Goal: Transaction & Acquisition: Download file/media

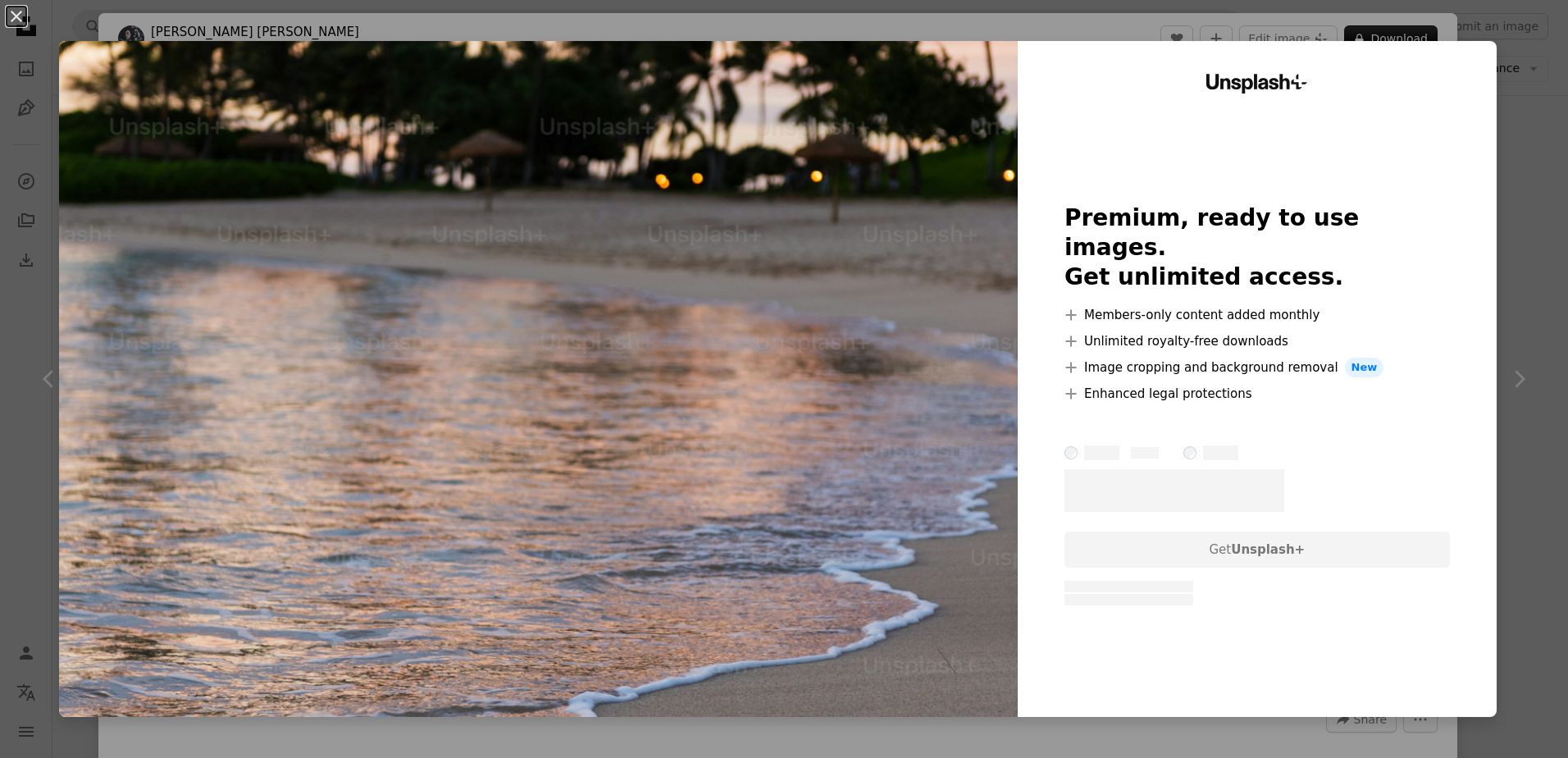
scroll to position [246, 0]
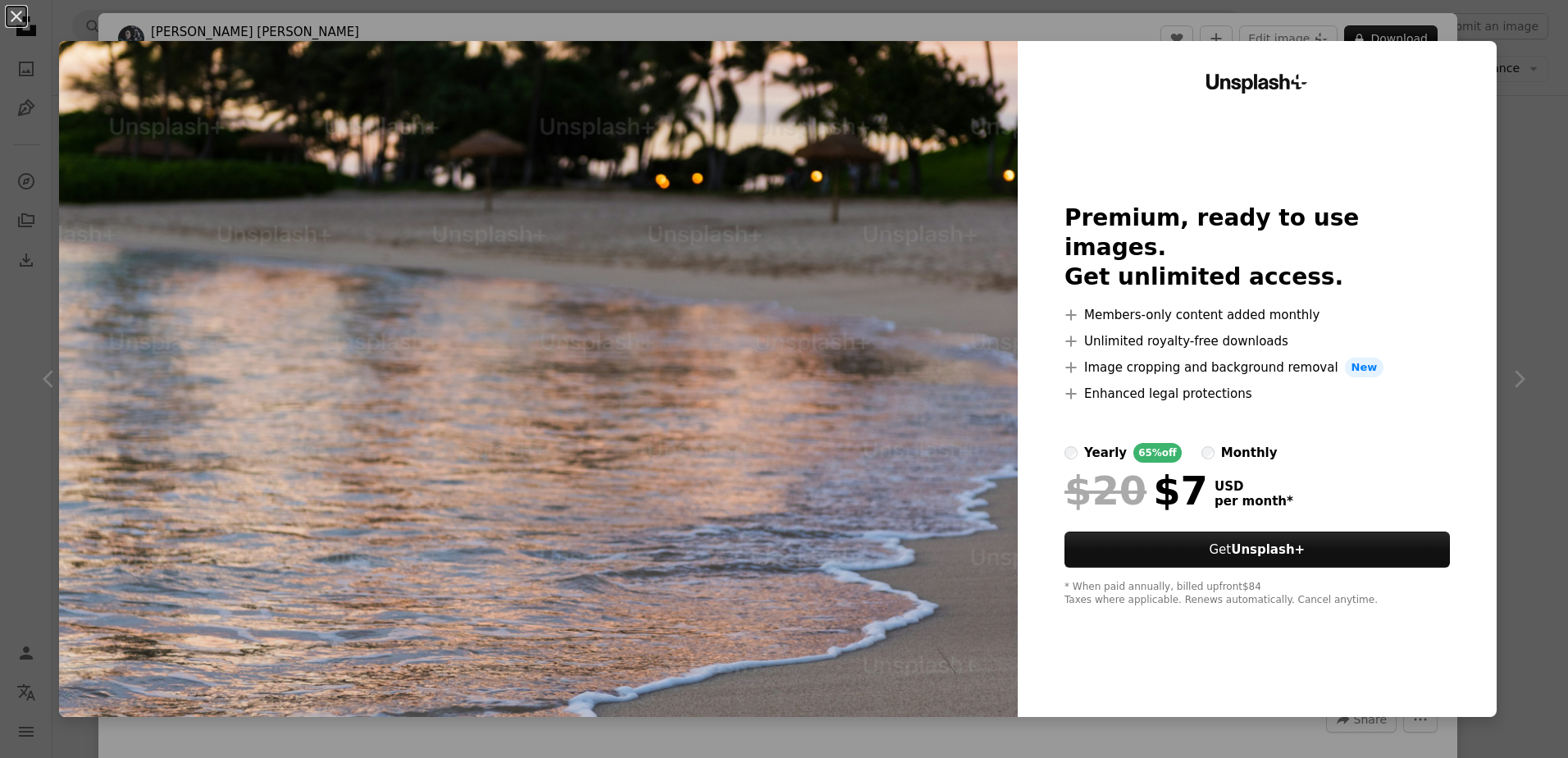
click at [1535, 366] on div "An X shape Unsplash+ Premium, ready to use images. Get unlimited access. A plus…" at bounding box center [784, 379] width 1568 height 758
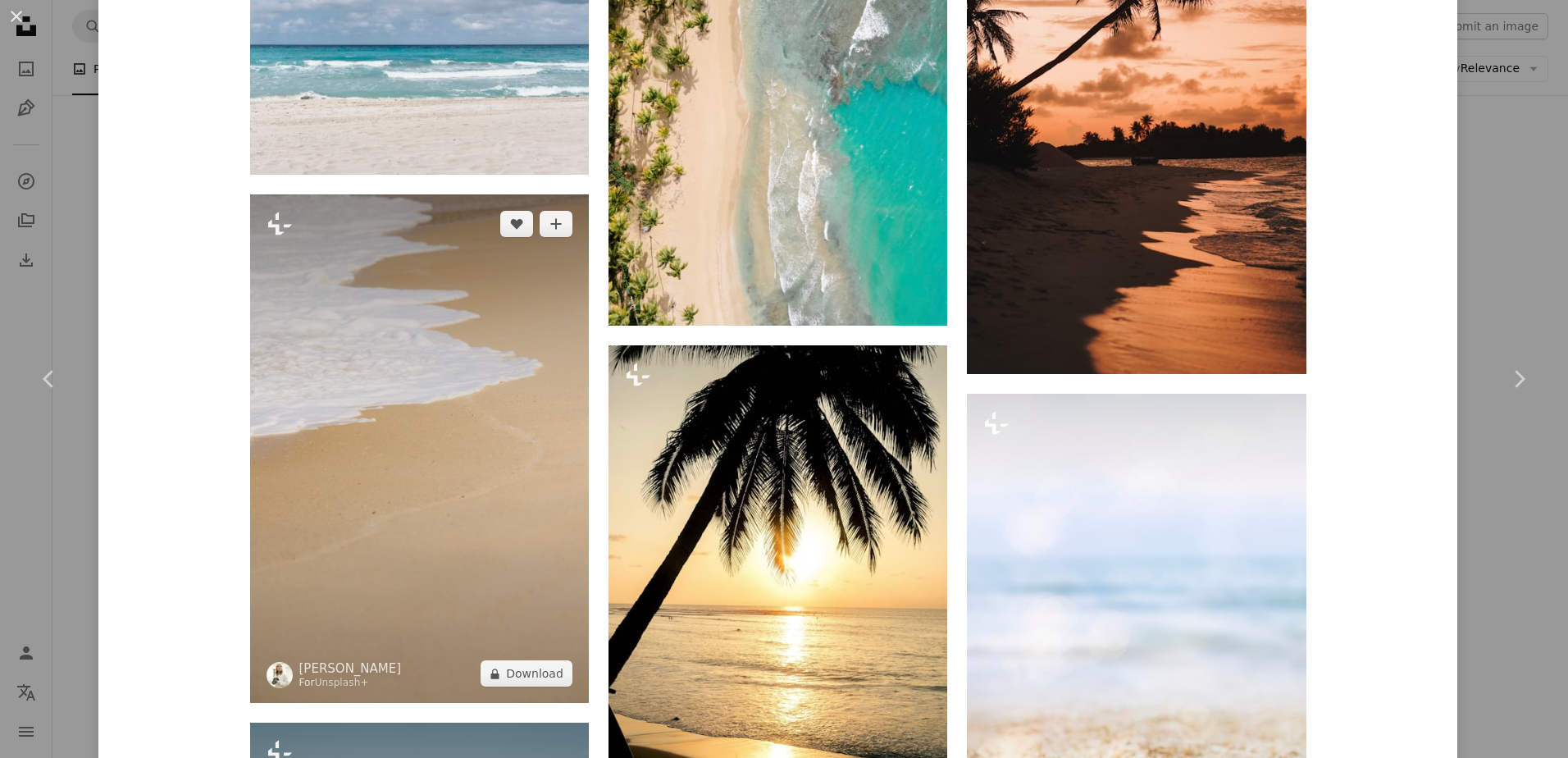
scroll to position [3493, 0]
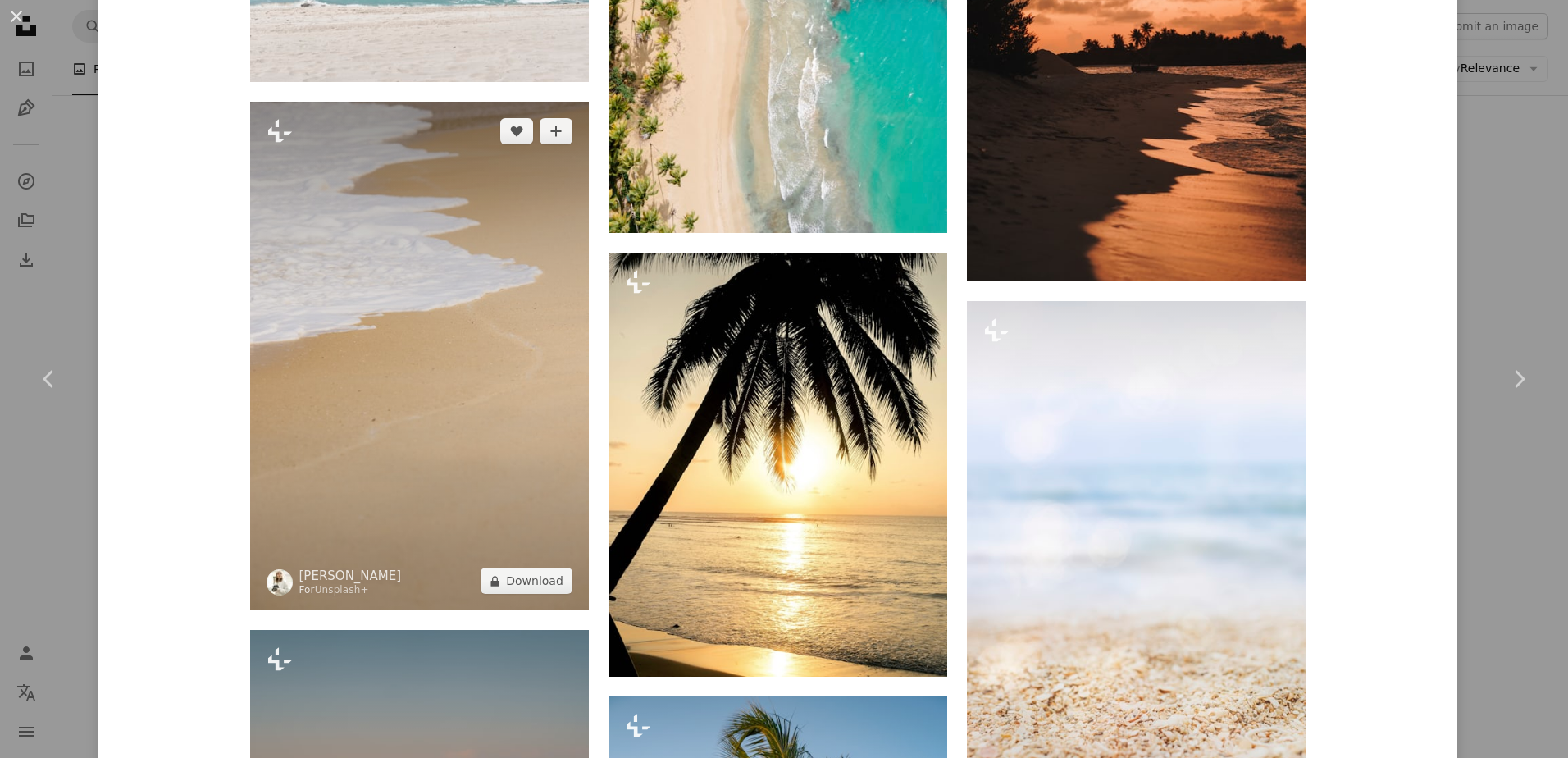
click at [424, 315] on img at bounding box center [420, 356] width 339 height 509
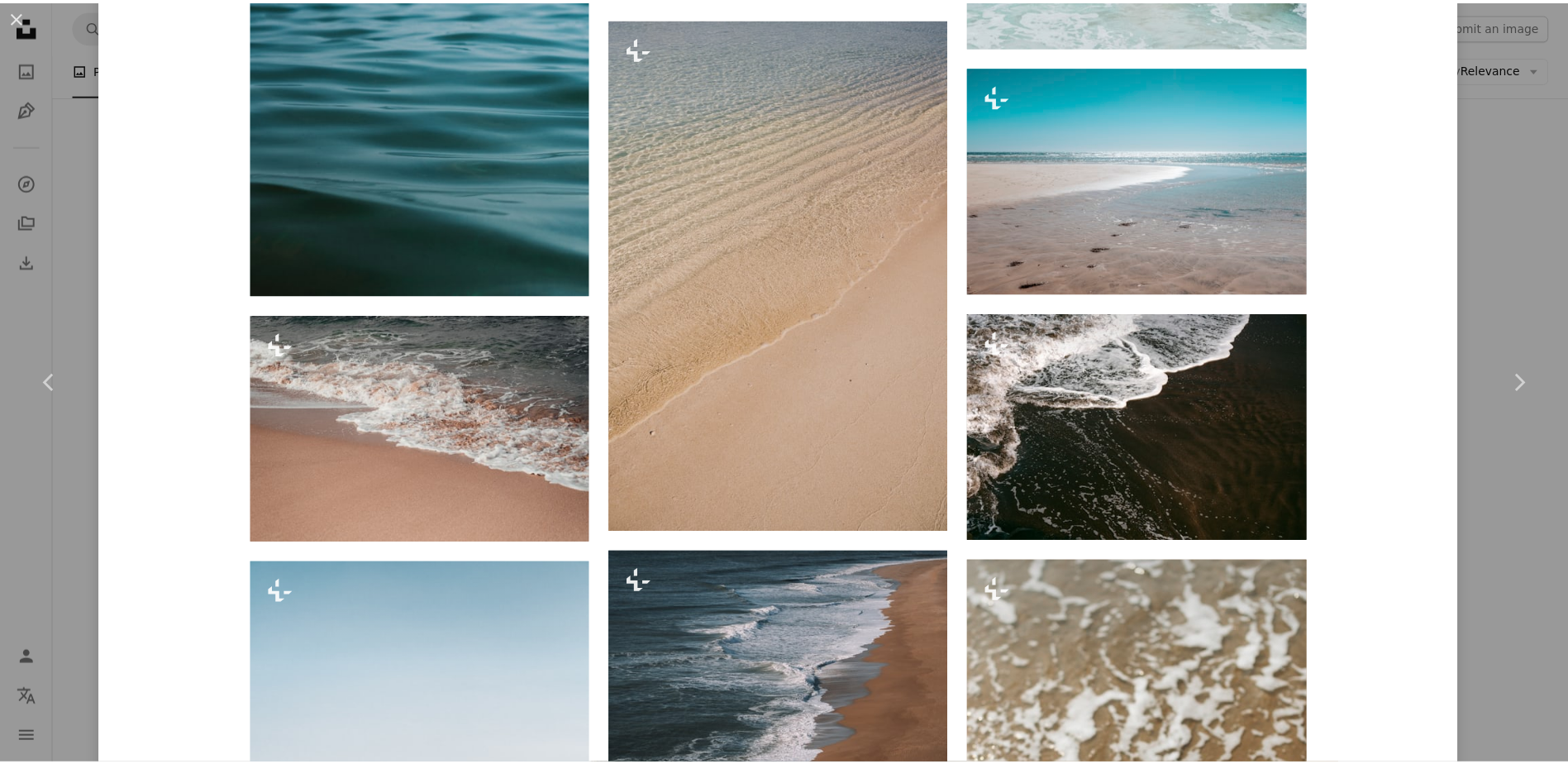
scroll to position [4629, 0]
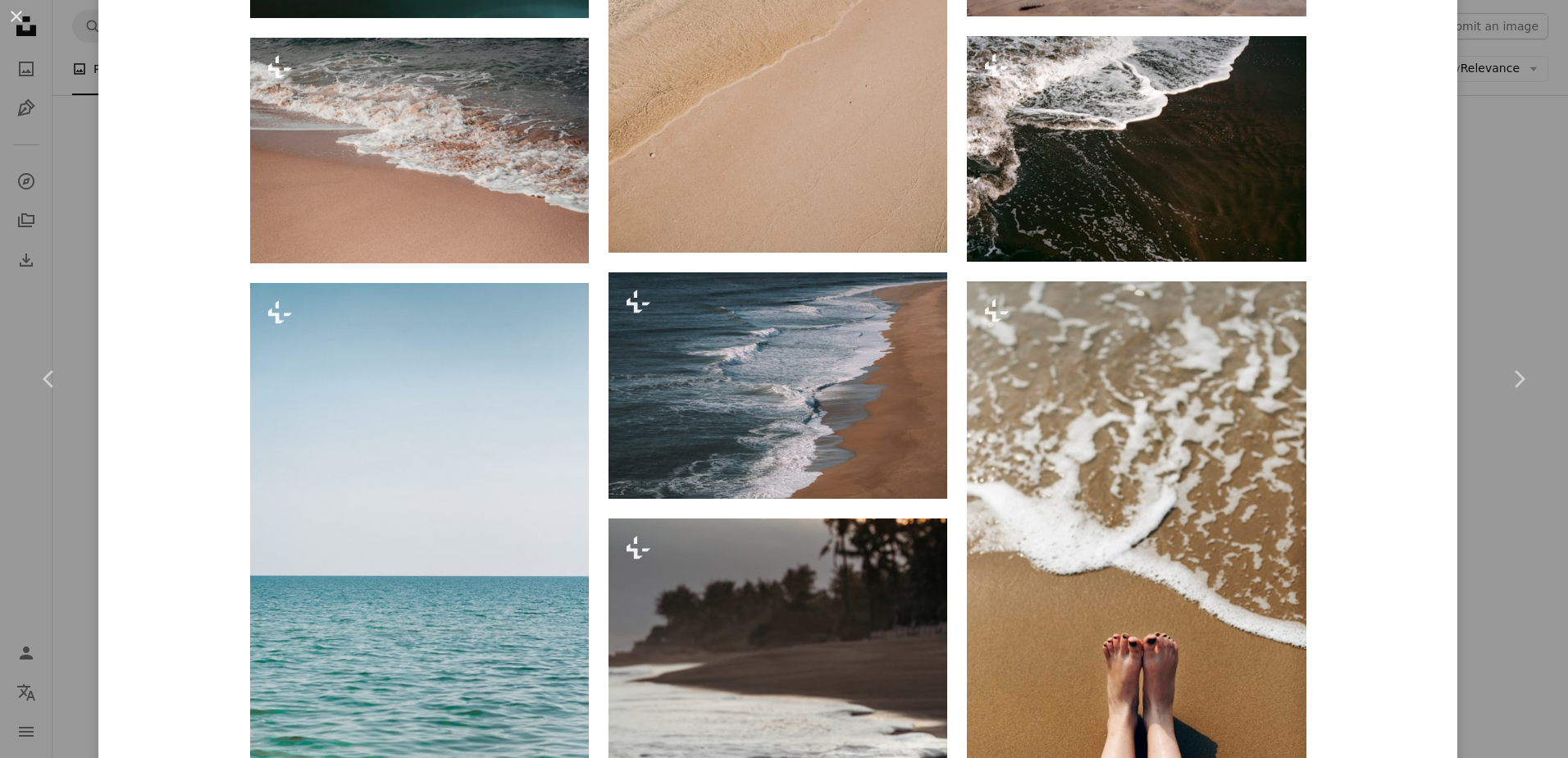
click at [1472, 279] on div "An X shape Chevron left Chevron right [PERSON_NAME] For Unsplash+ A heart A plu…" at bounding box center [784, 379] width 1568 height 758
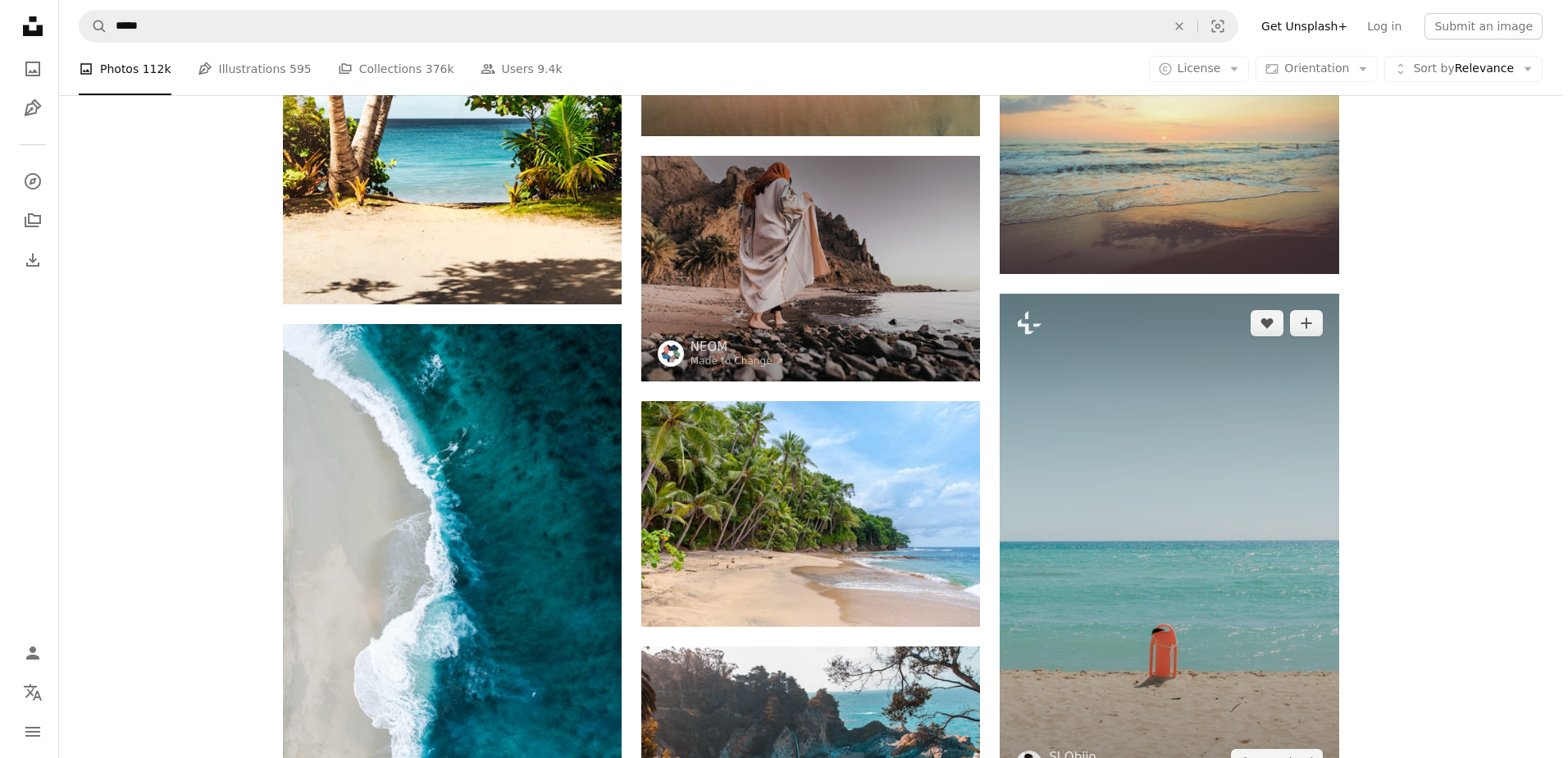
scroll to position [985, 0]
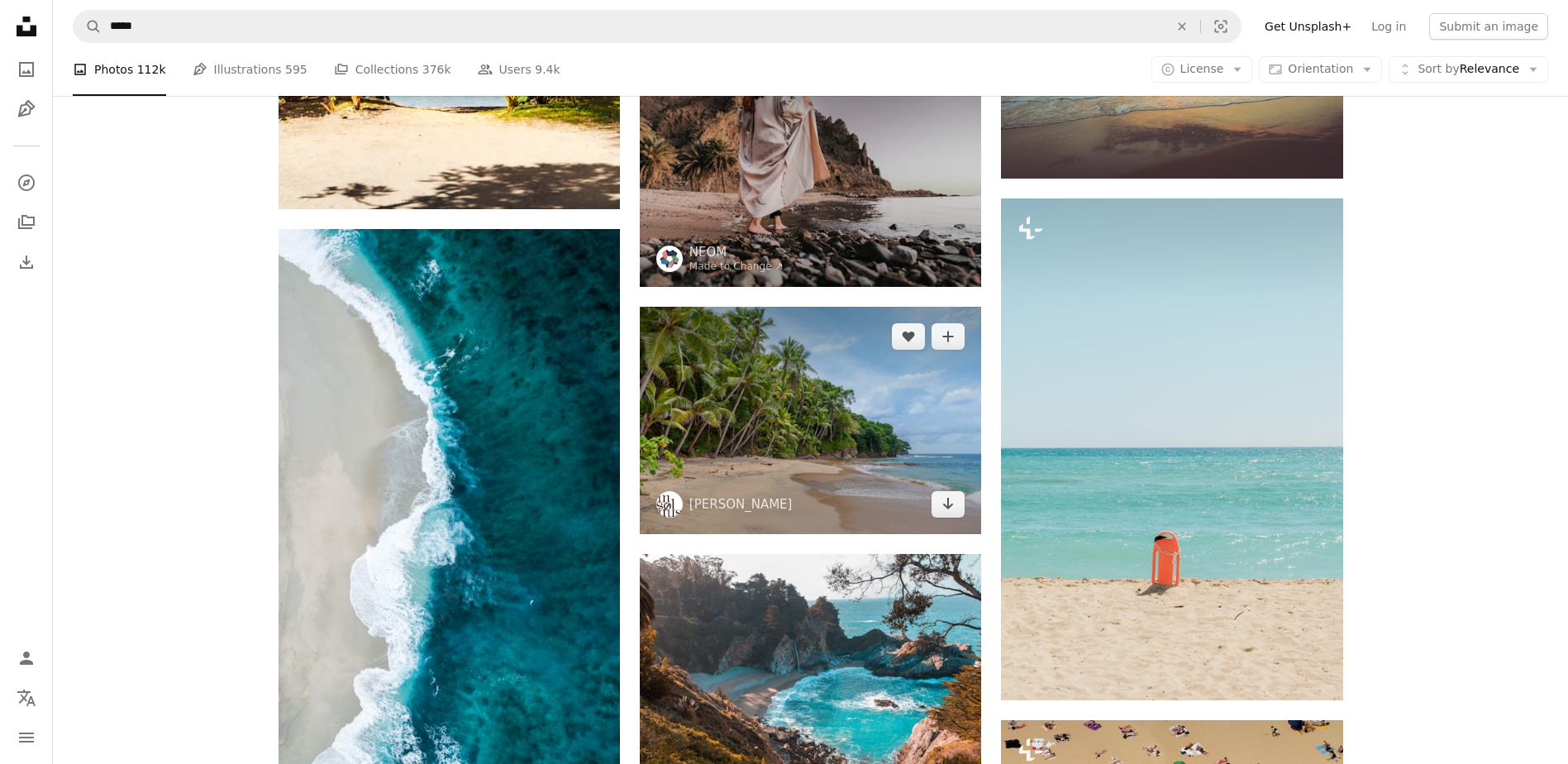
click at [942, 412] on img at bounding box center [811, 420] width 342 height 228
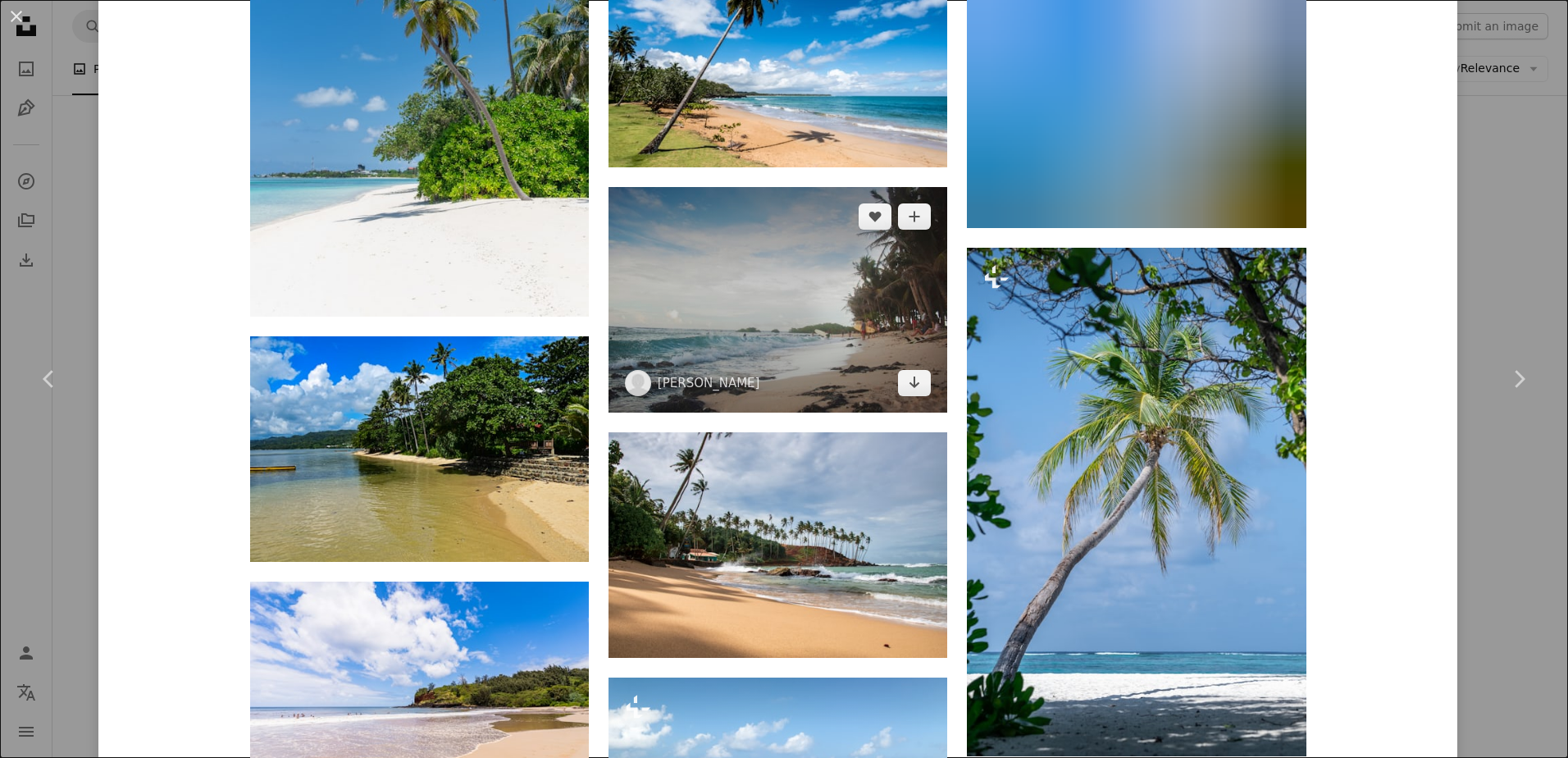
scroll to position [3678, 0]
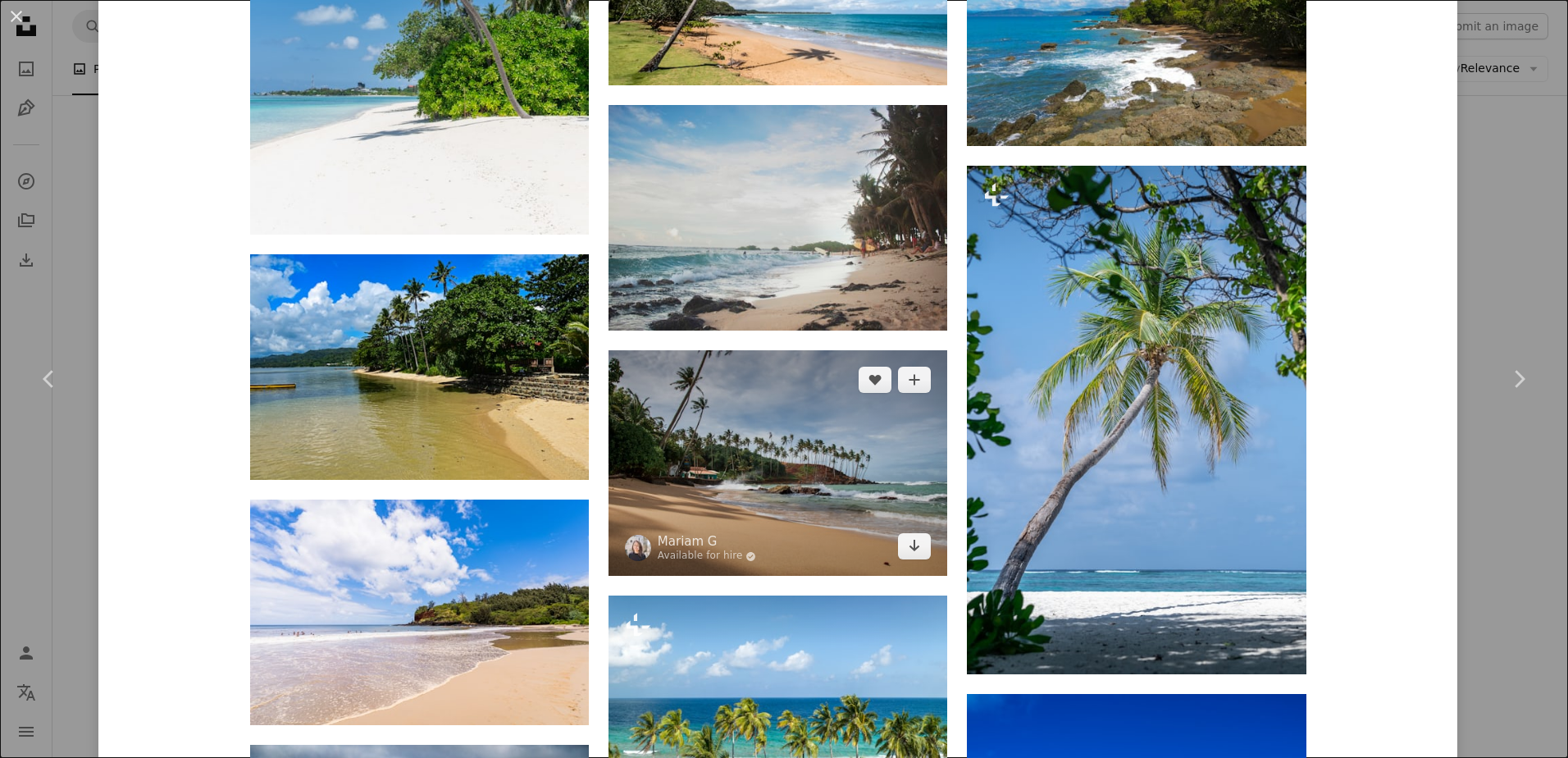
click at [791, 450] on img at bounding box center [778, 463] width 339 height 226
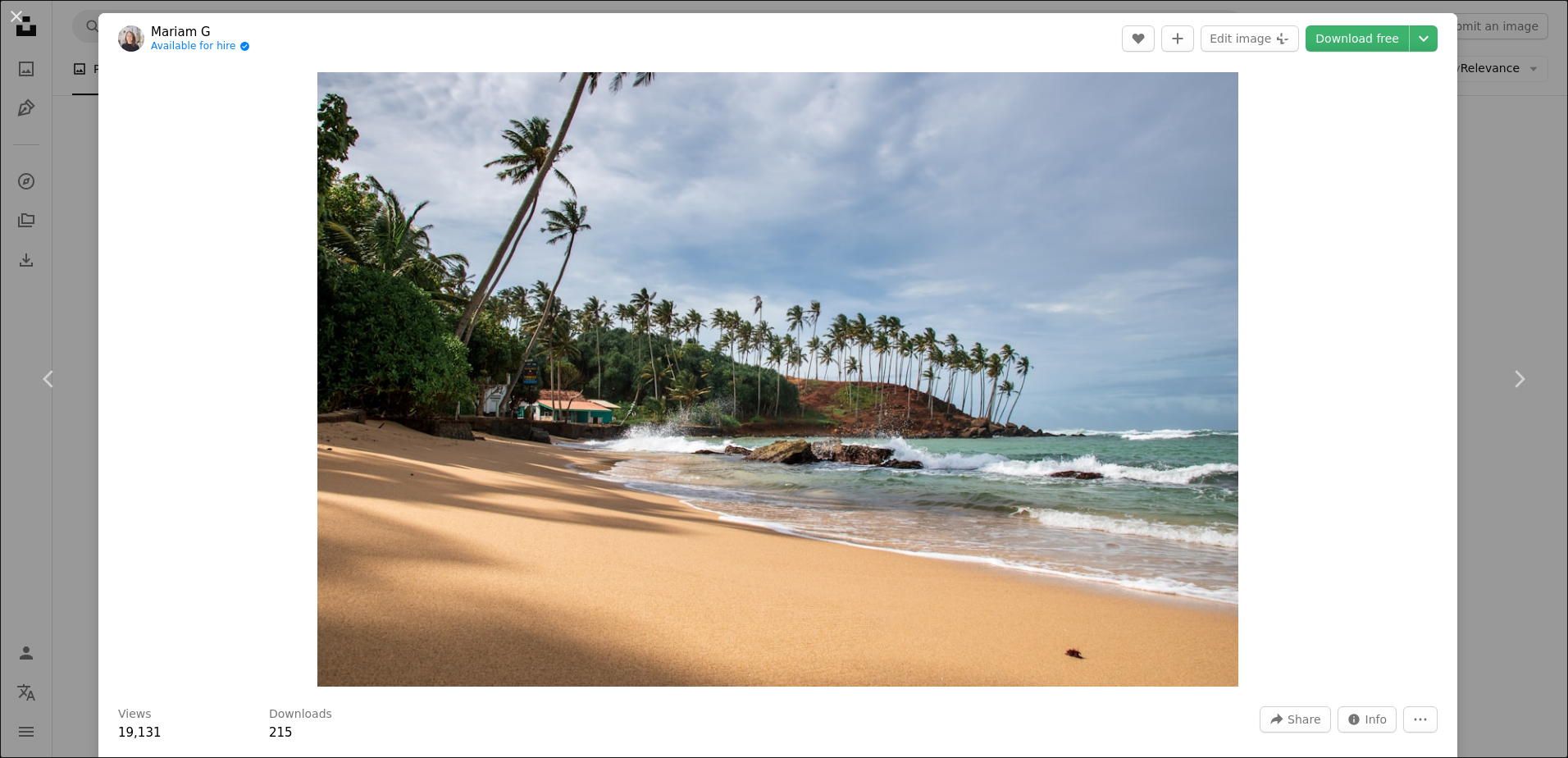
click at [1456, 282] on div "An X shape Chevron left Chevron right [PERSON_NAME] G Available for hire A chec…" at bounding box center [784, 379] width 1568 height 758
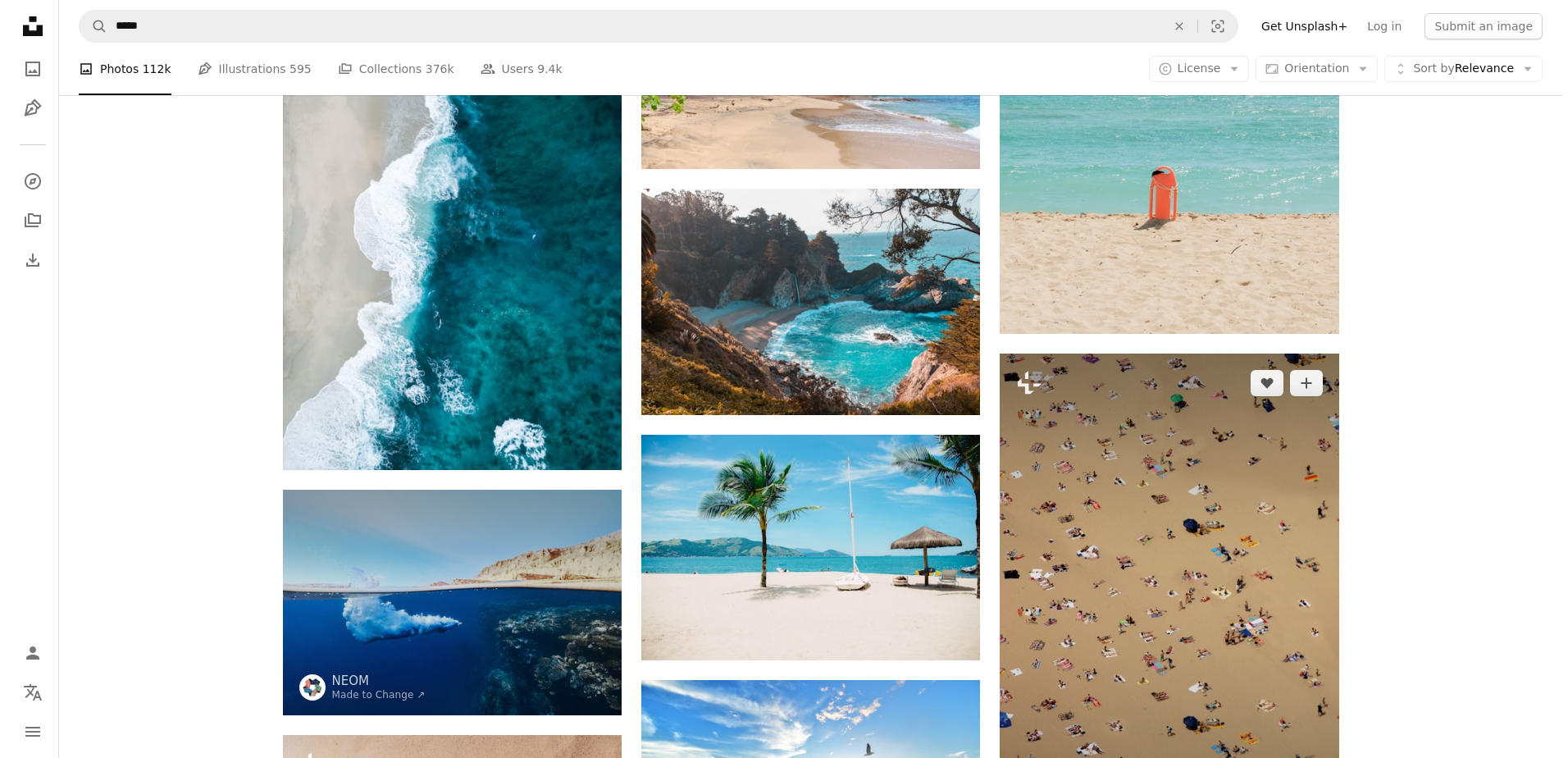
scroll to position [1394, 0]
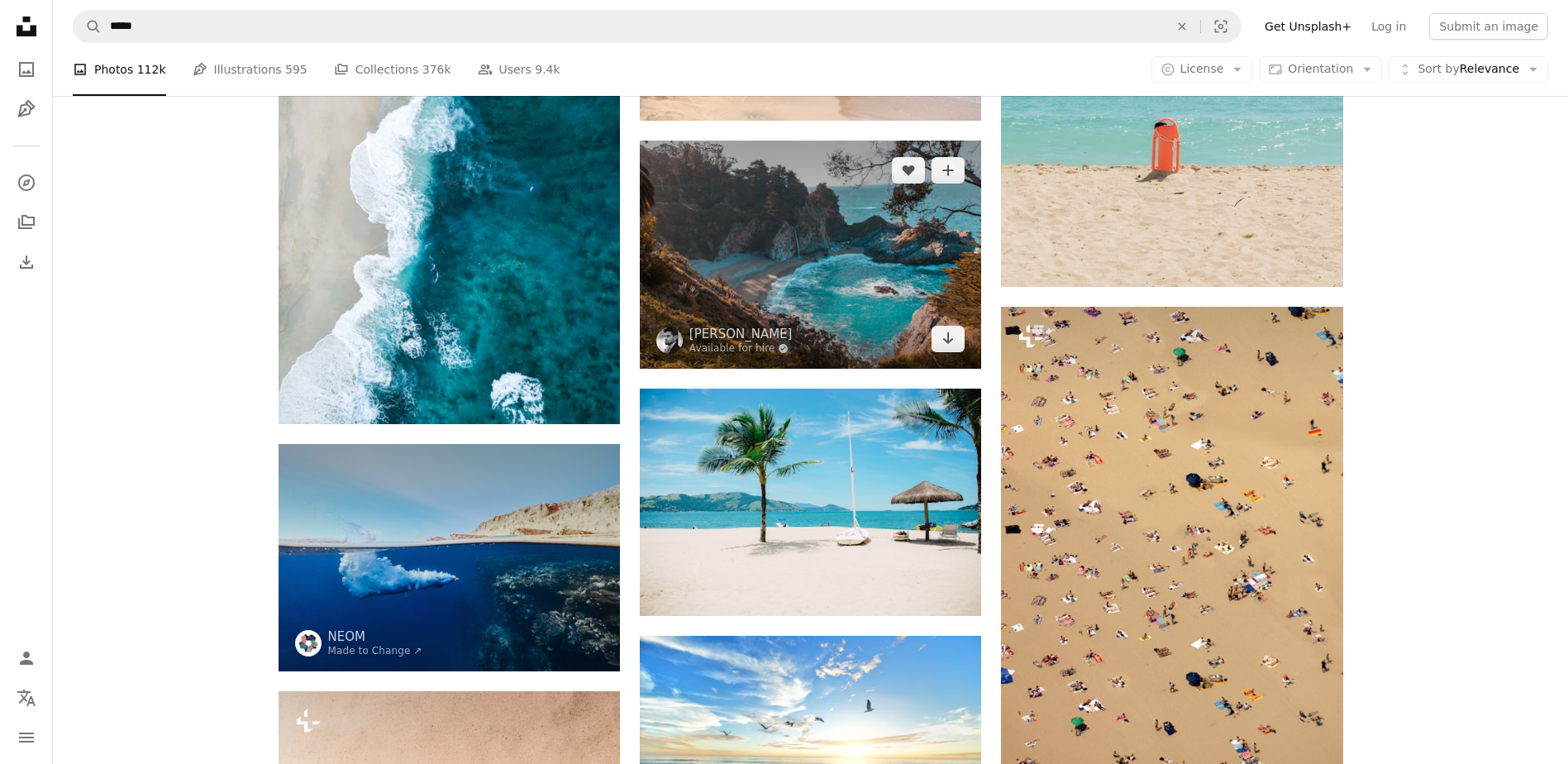
click at [788, 293] on img at bounding box center [811, 254] width 342 height 228
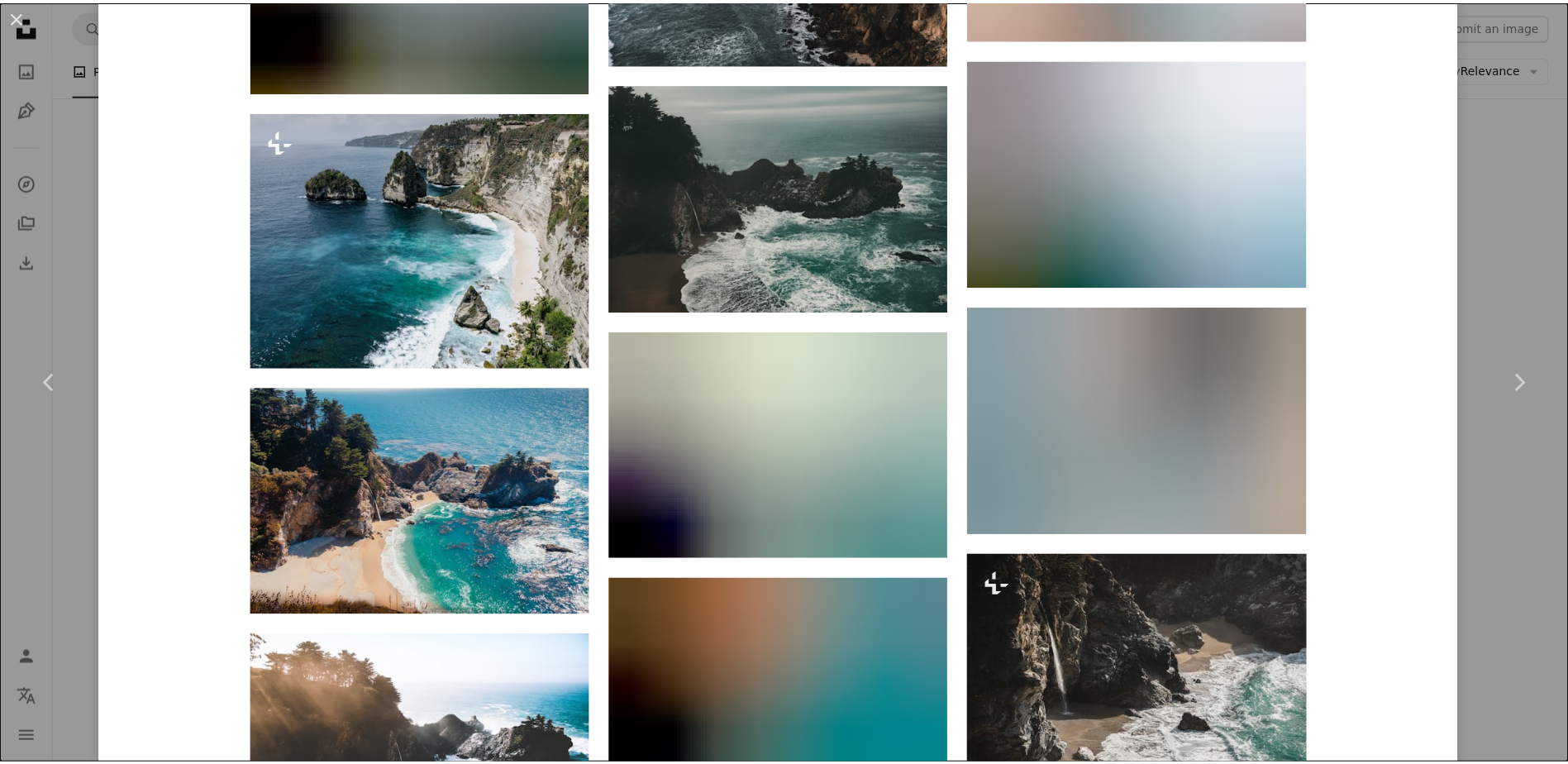
scroll to position [3499, 0]
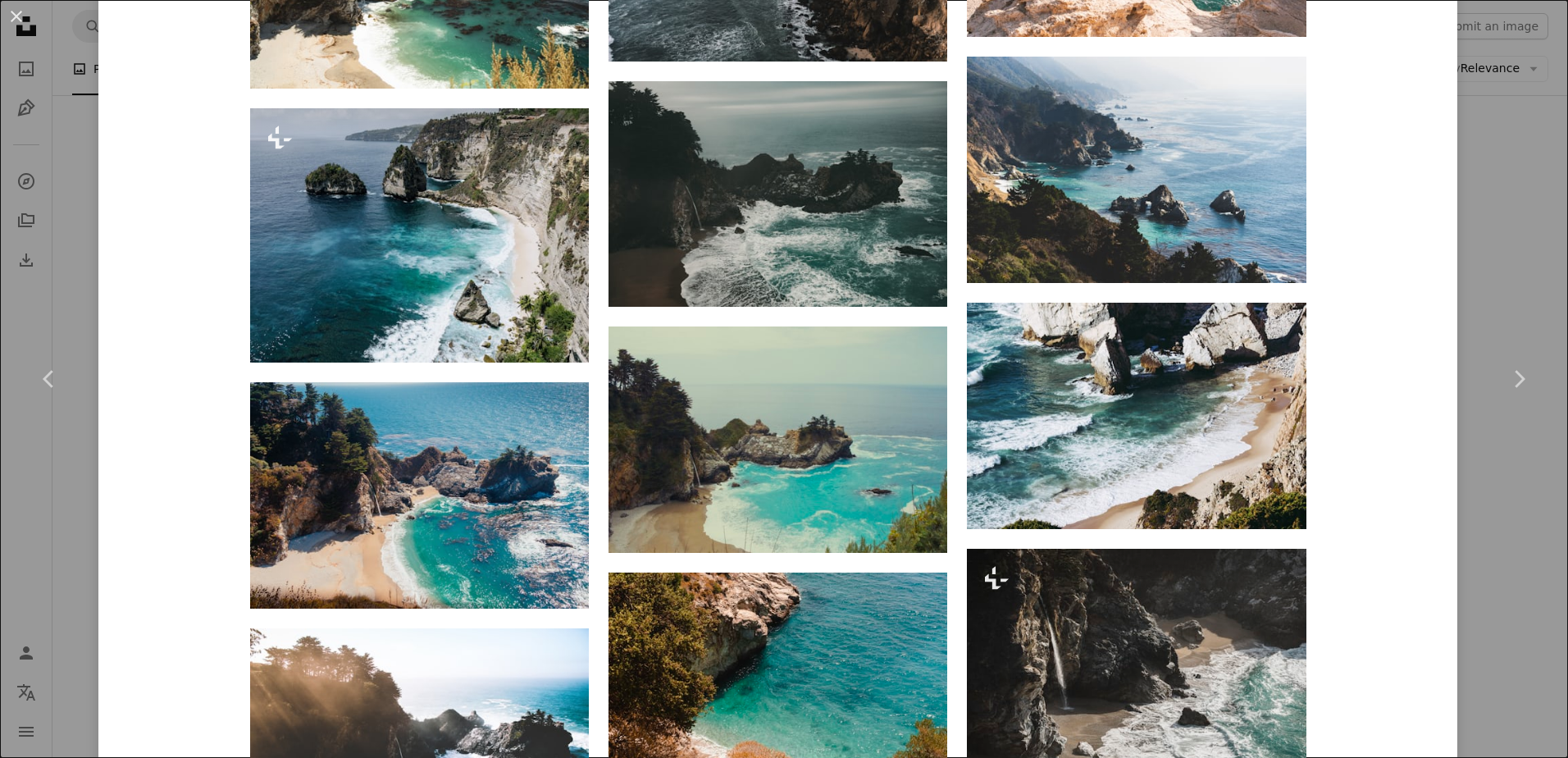
click at [1493, 260] on div "An X shape Chevron left Chevron right [PERSON_NAME] Available for hire A checkm…" at bounding box center [784, 379] width 1568 height 758
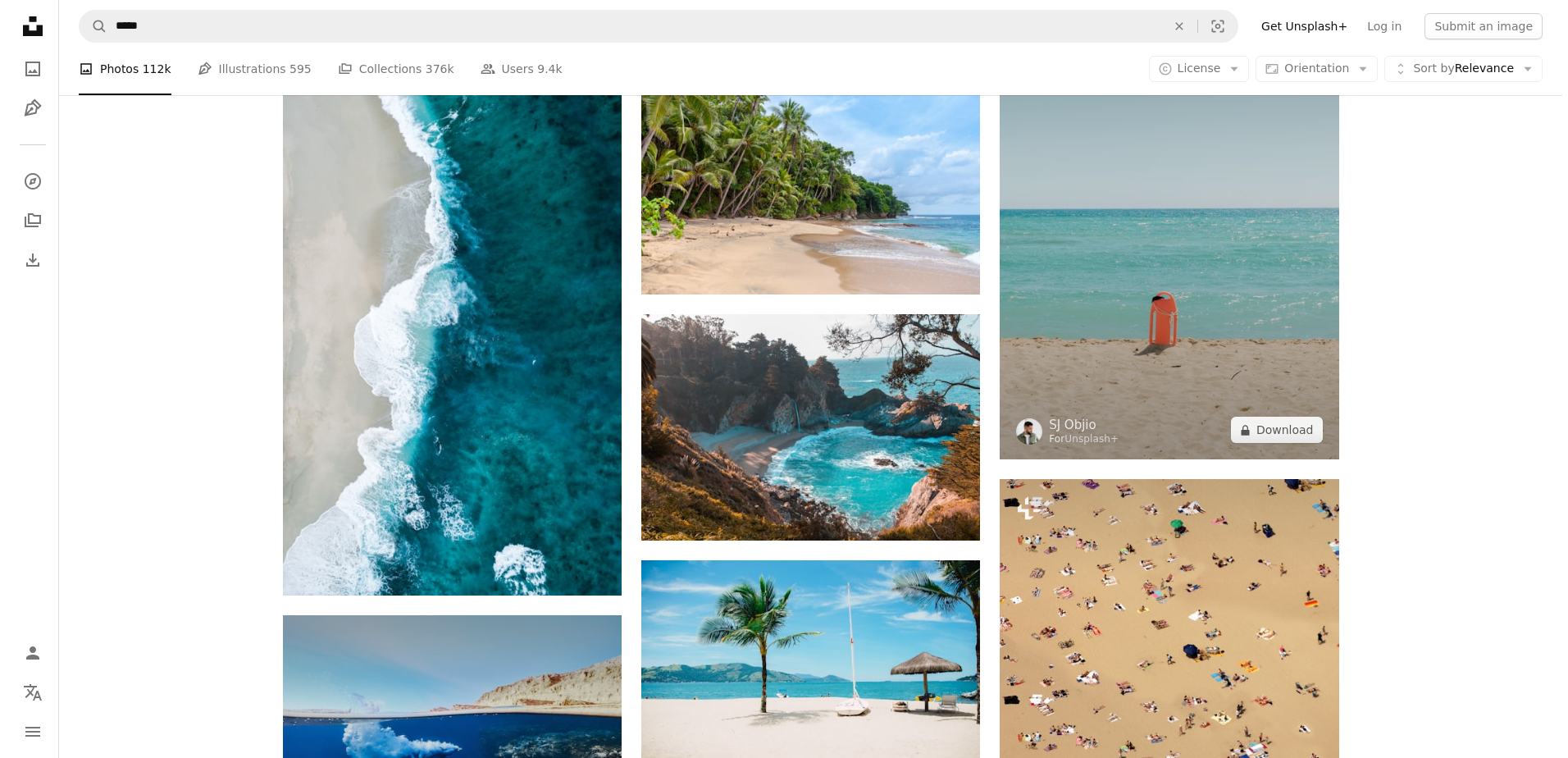
scroll to position [1066, 0]
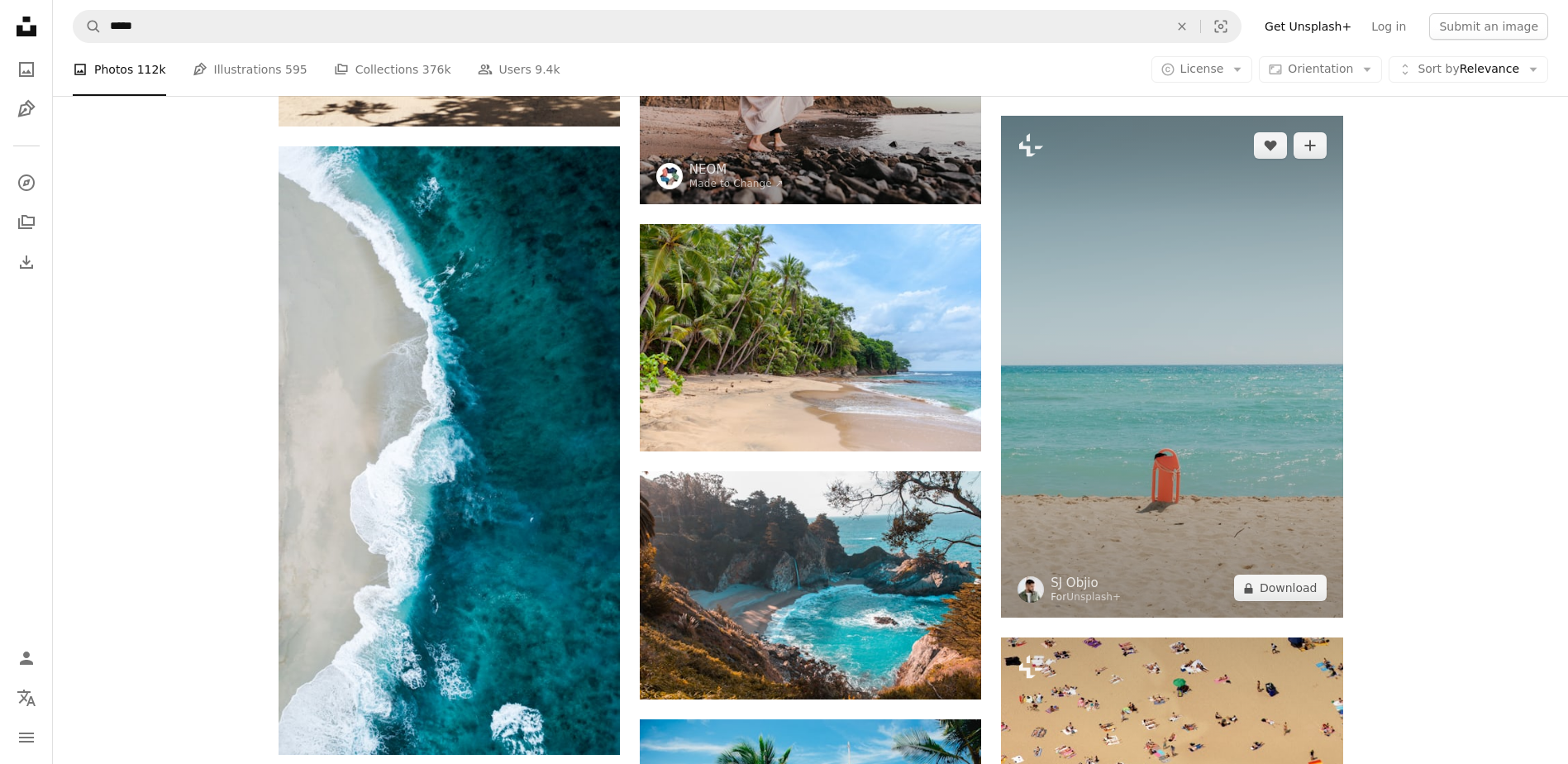
click at [1165, 302] on img at bounding box center [1172, 367] width 342 height 503
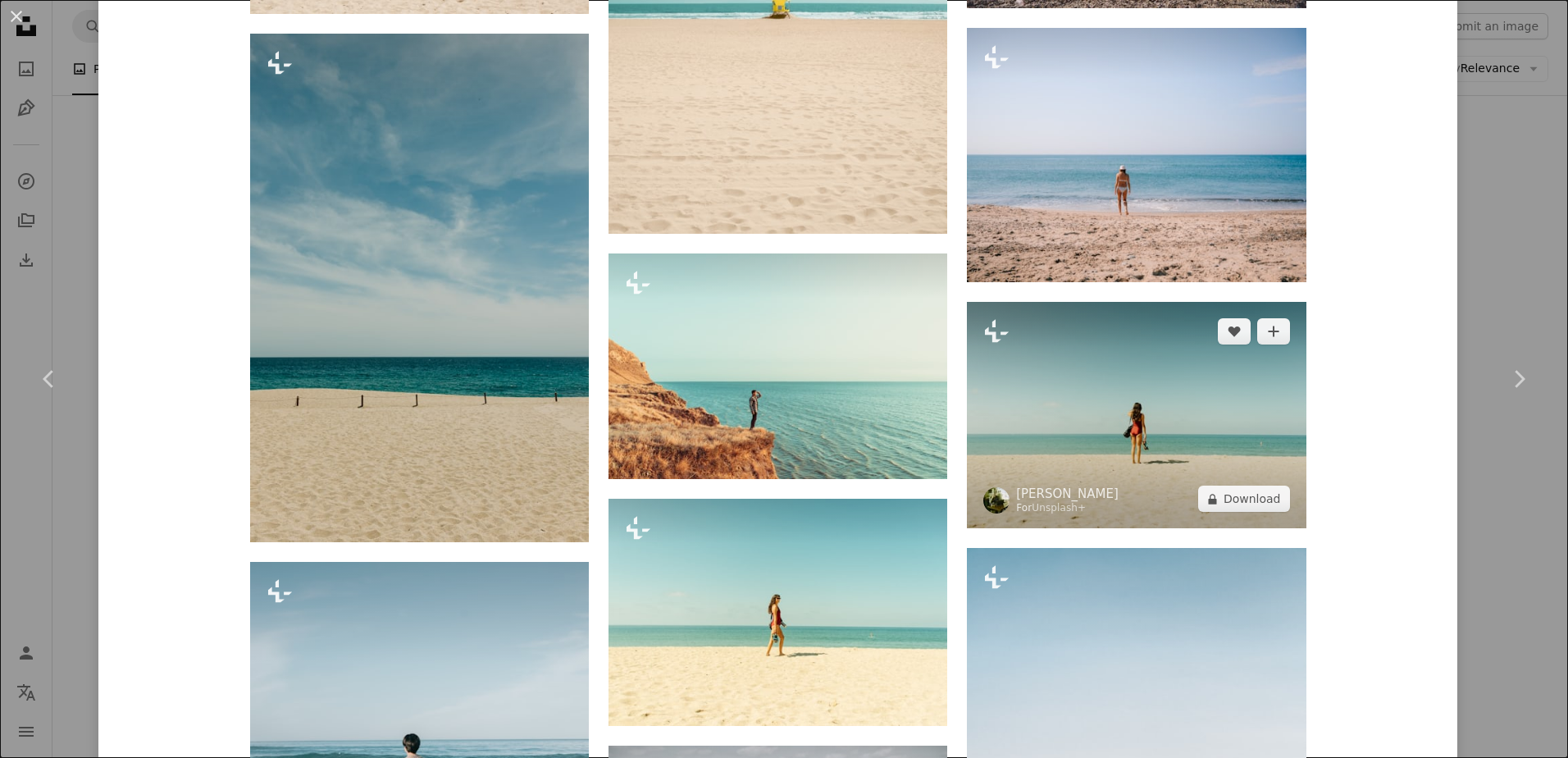
scroll to position [1722, 0]
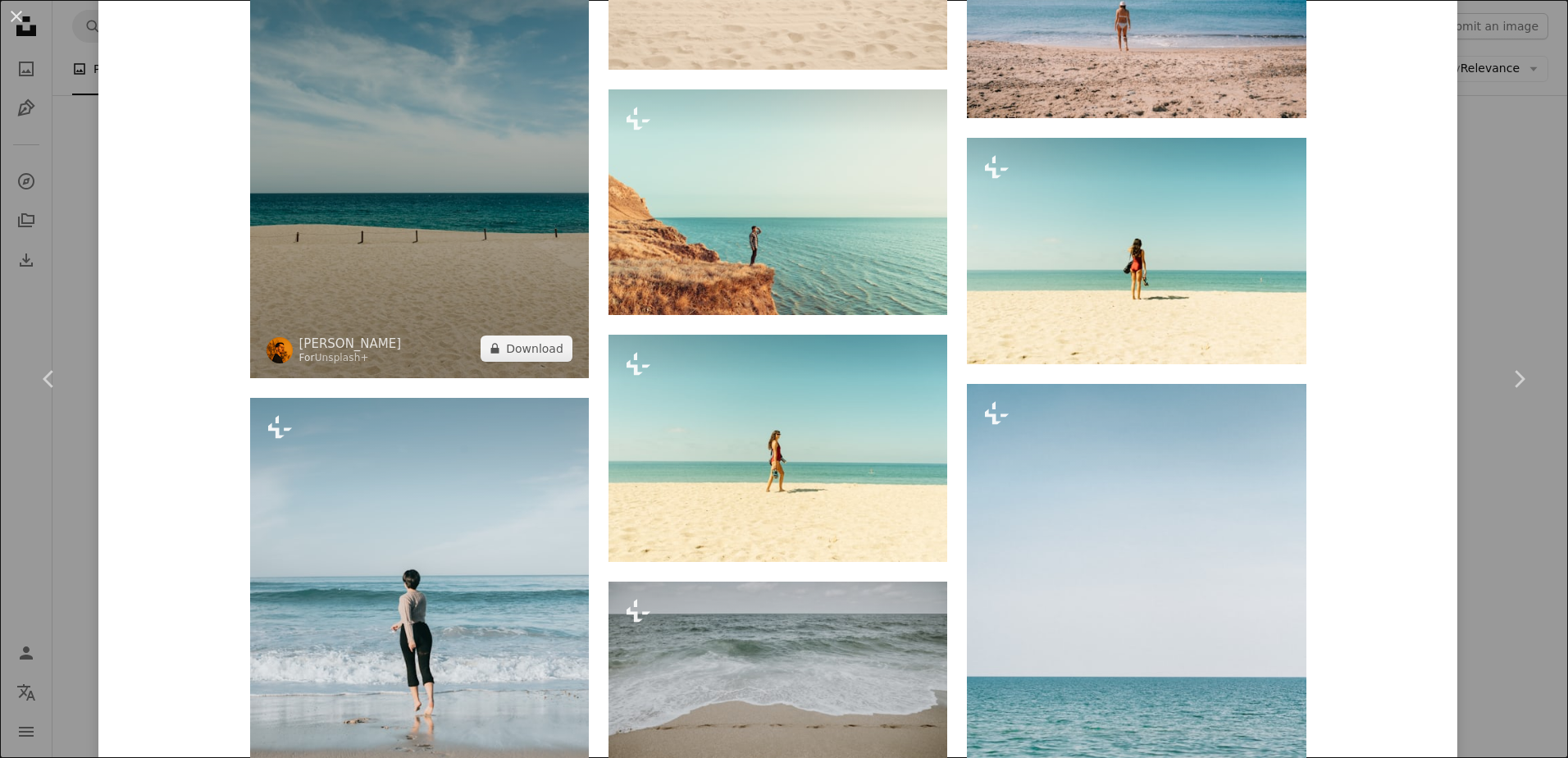
click at [502, 212] on img at bounding box center [420, 124] width 339 height 509
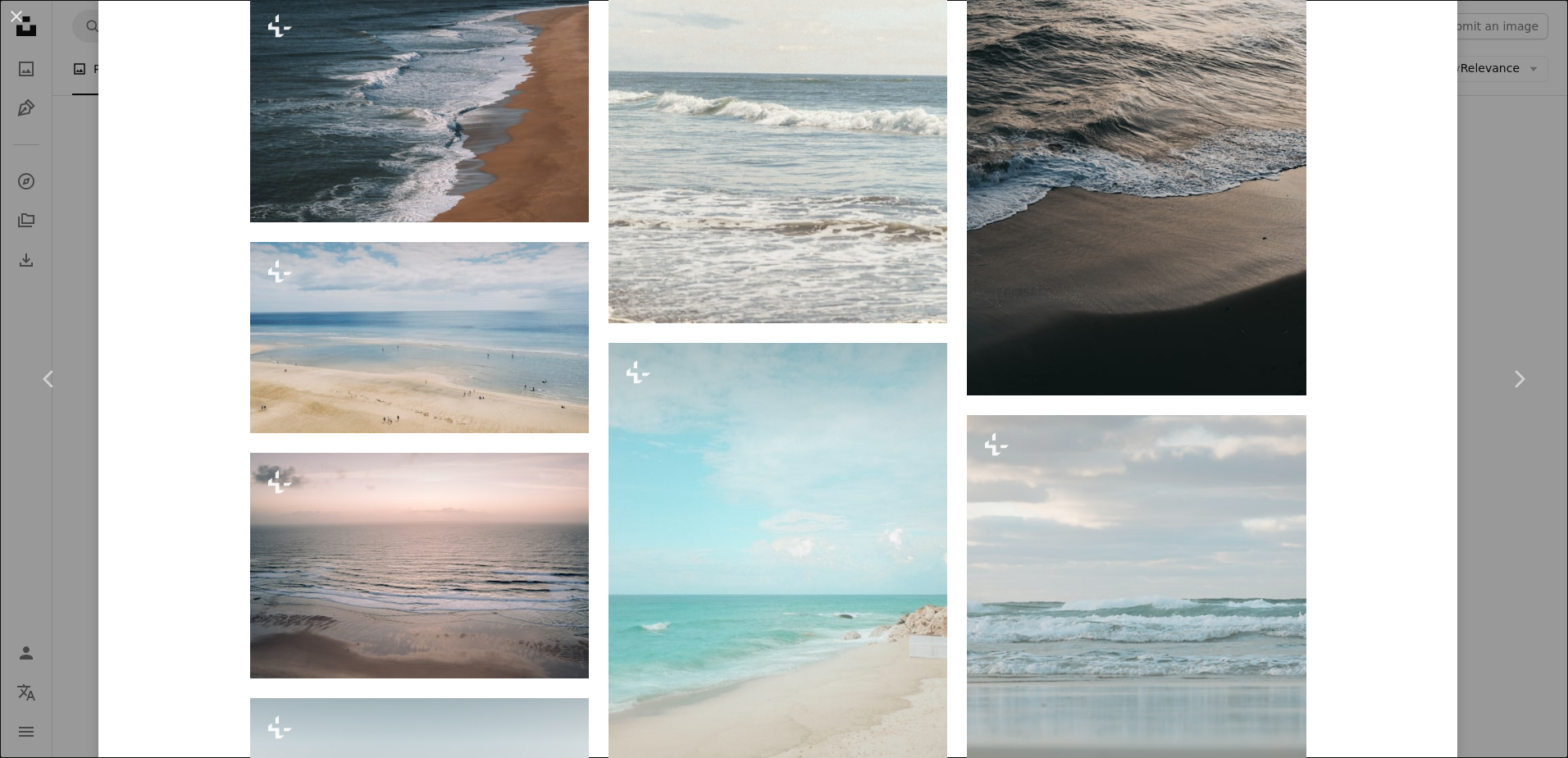
scroll to position [3777, 0]
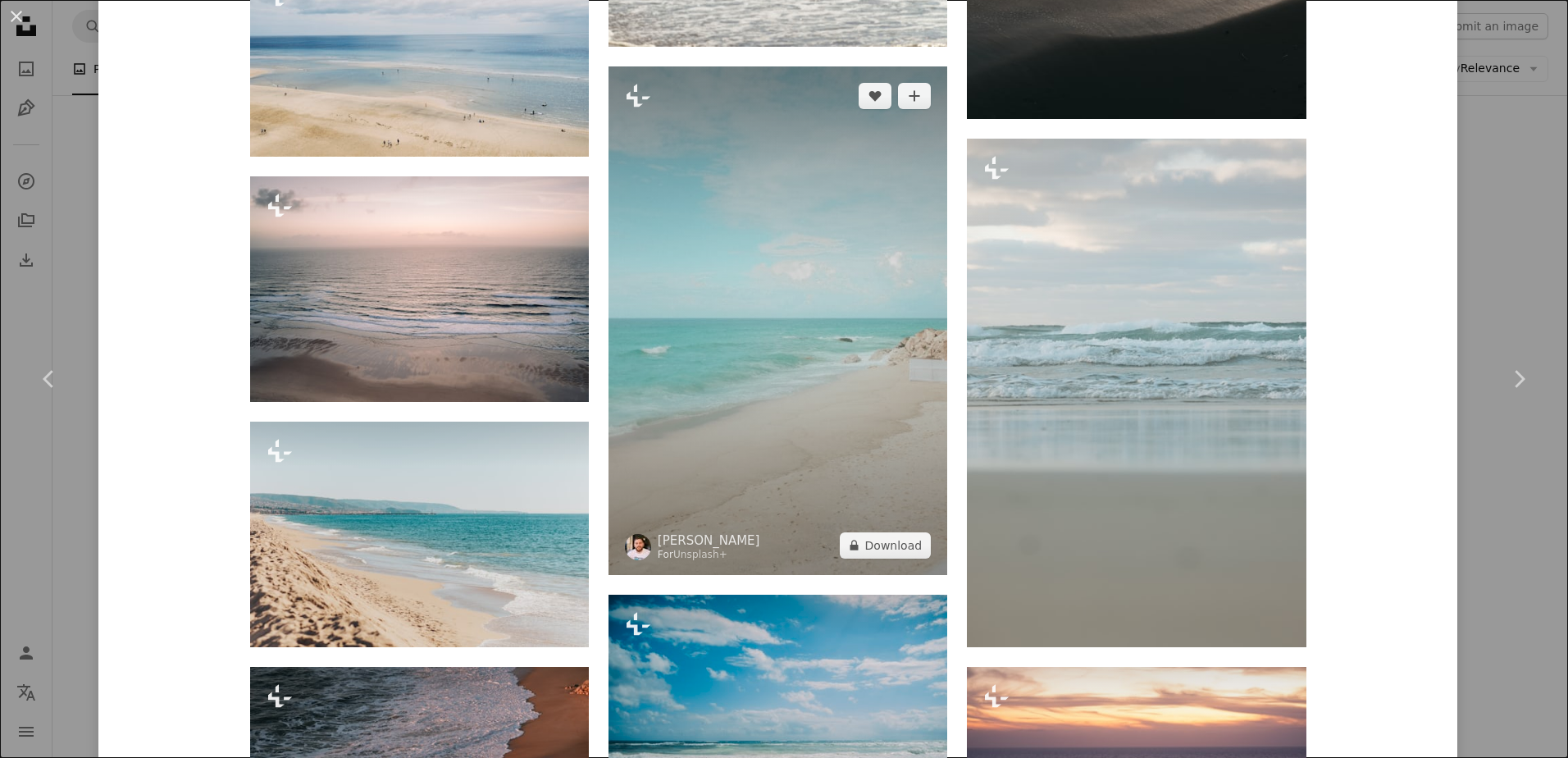
click at [894, 343] on img at bounding box center [778, 321] width 339 height 509
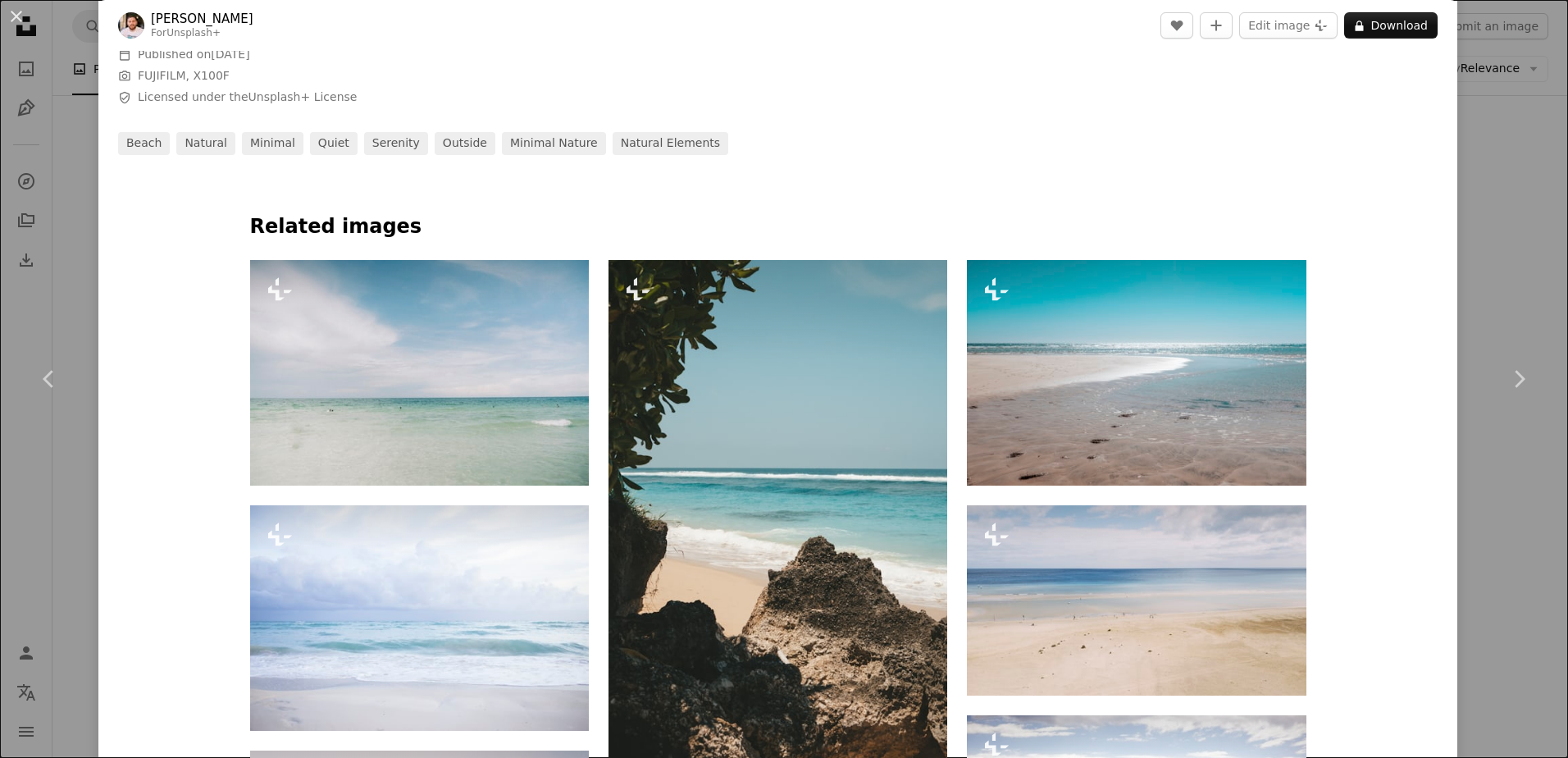
scroll to position [1312, 0]
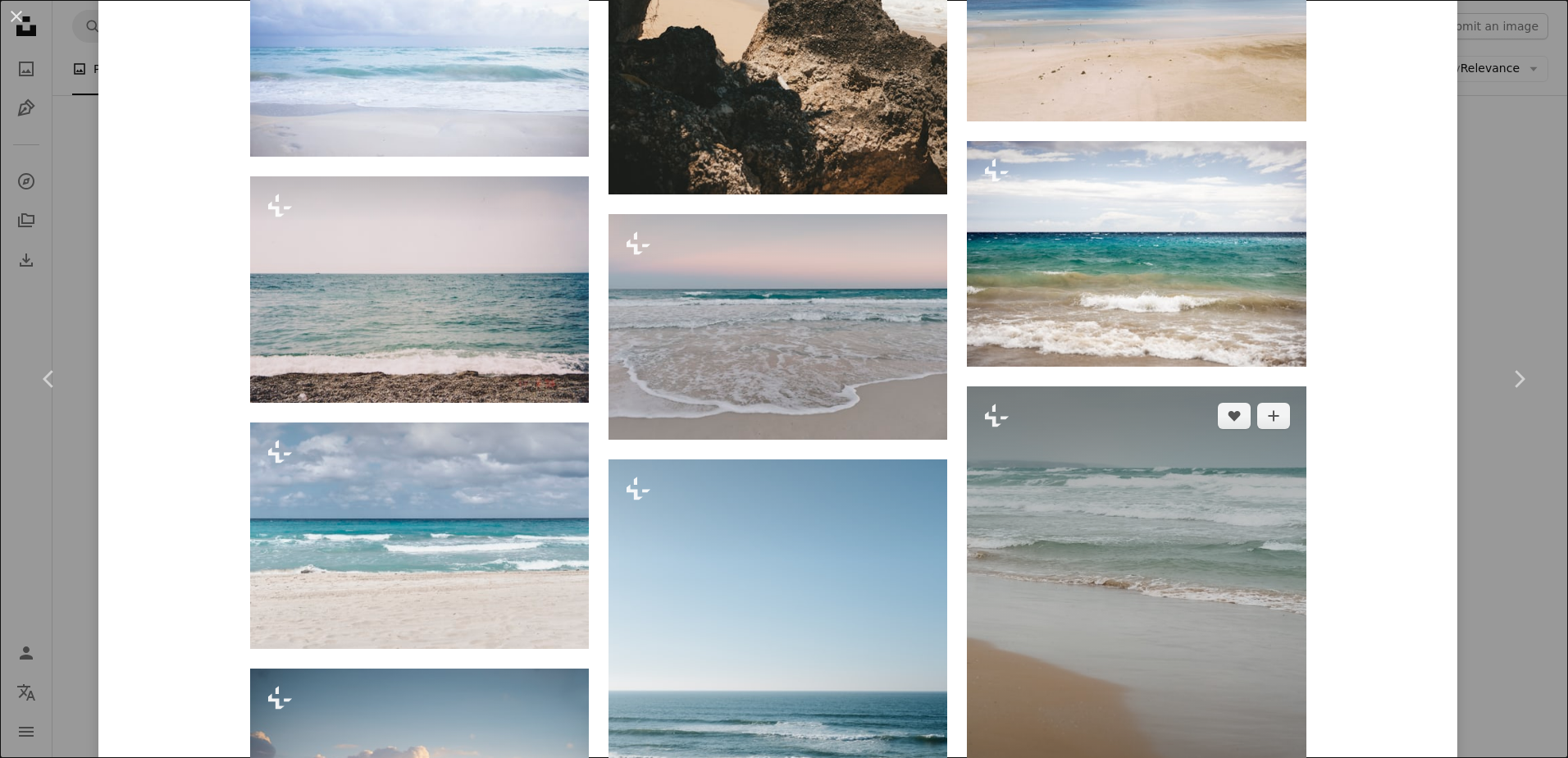
click at [1033, 454] on img at bounding box center [1137, 612] width 339 height 452
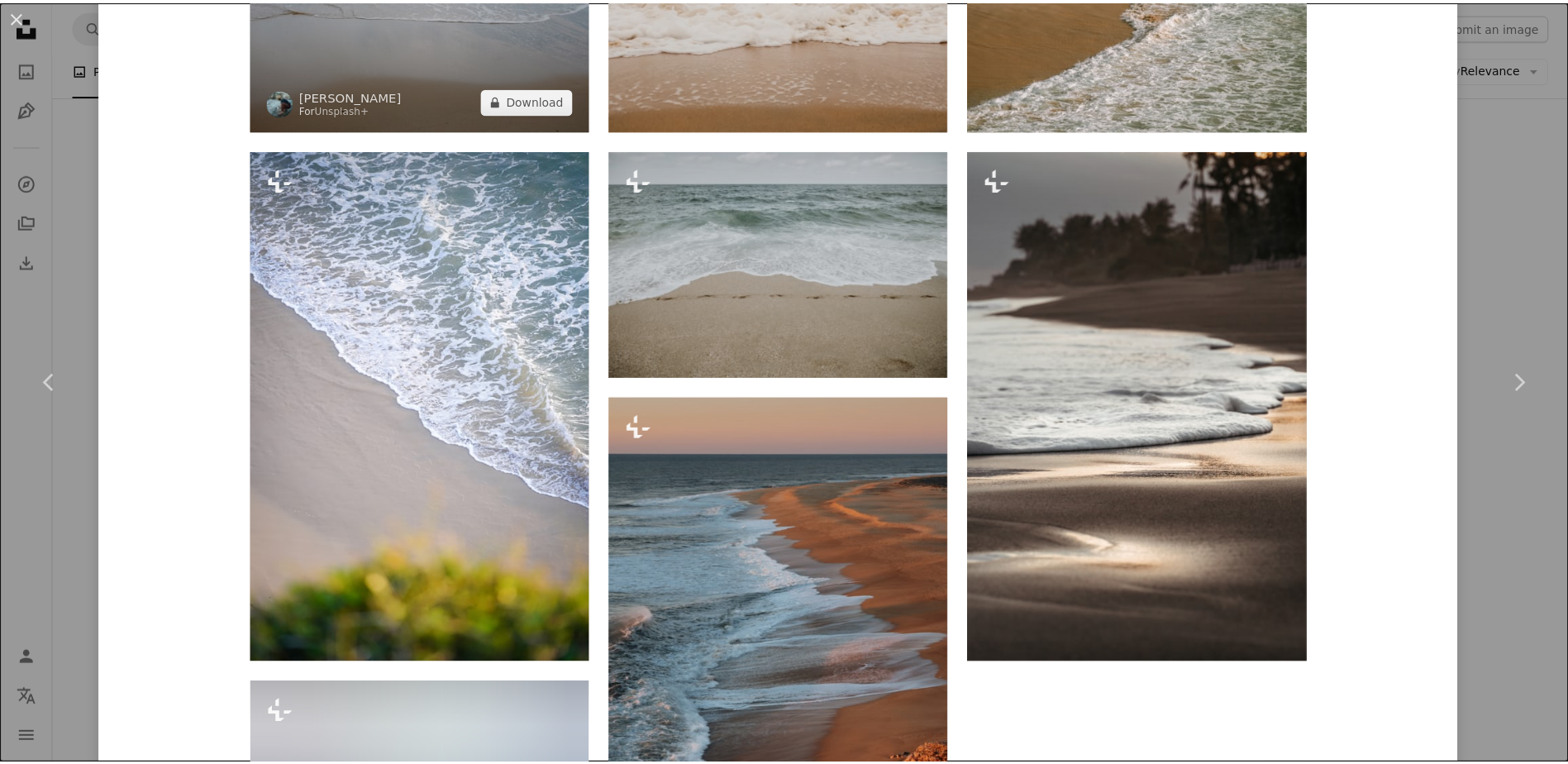
scroll to position [3141, 0]
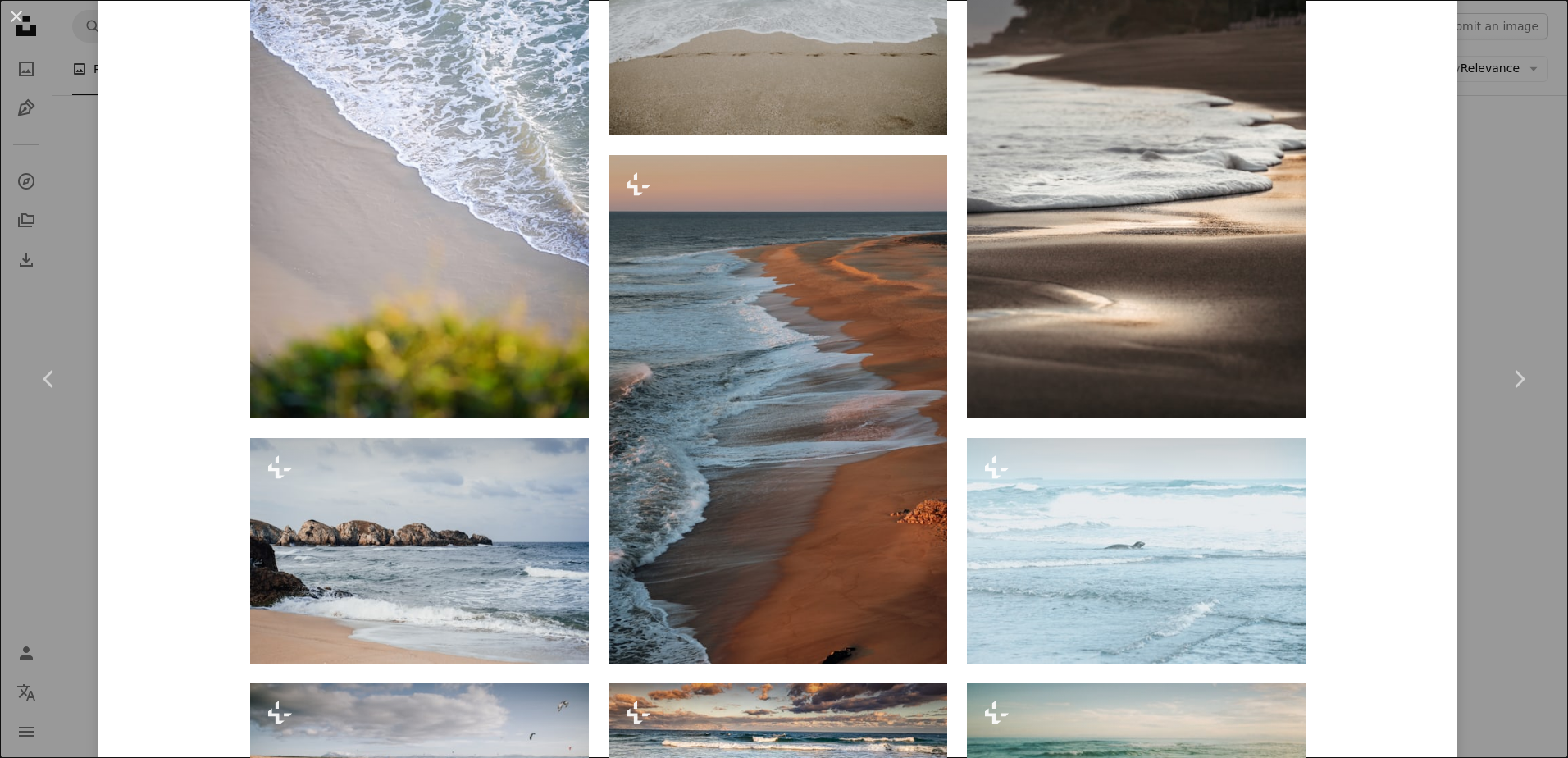
click at [1499, 247] on div "An X shape Chevron left Chevron right semenay erdoğan For Unsplash+ A heart A p…" at bounding box center [784, 379] width 1568 height 758
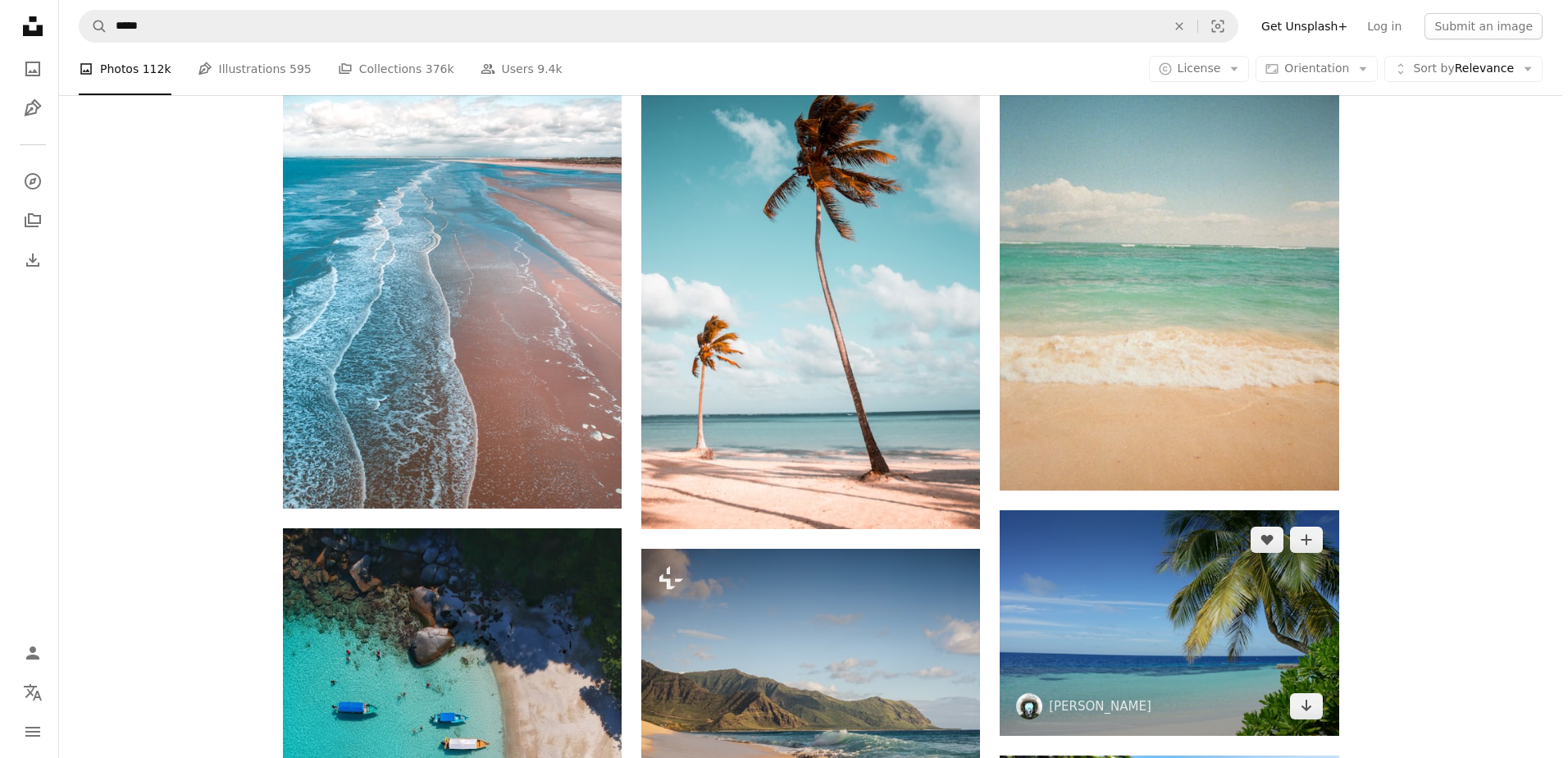
scroll to position [3116, 0]
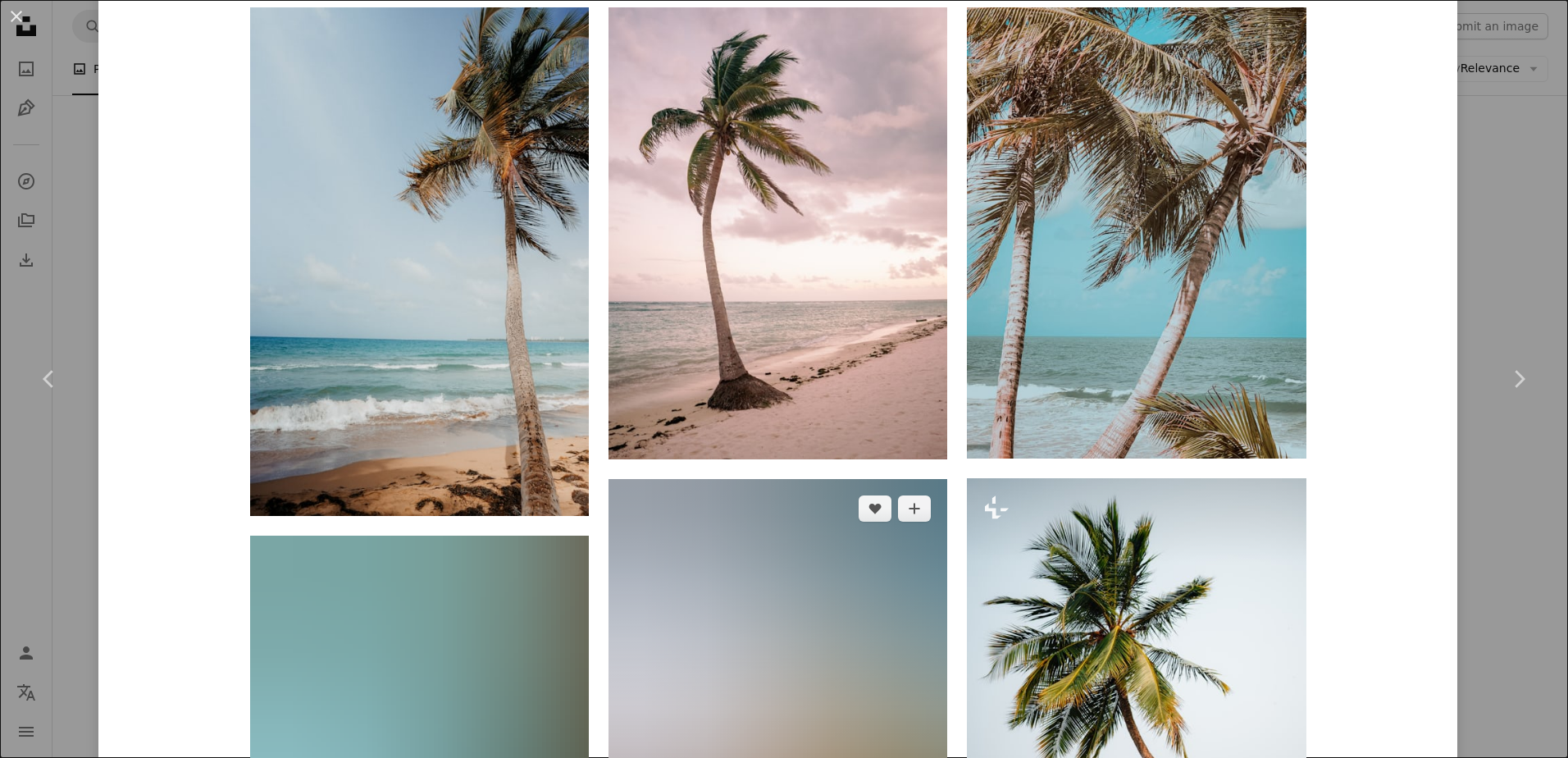
scroll to position [985, 0]
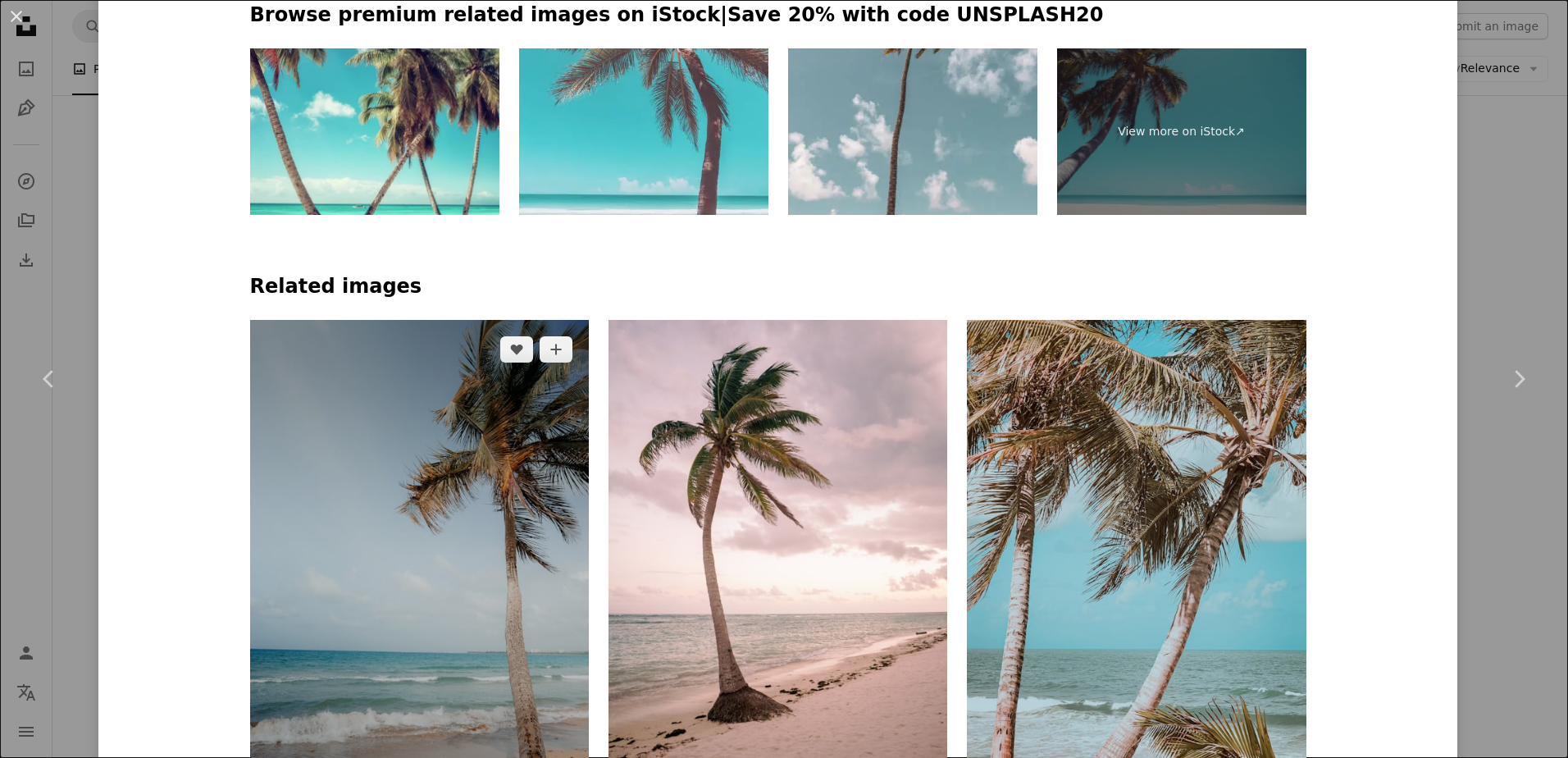
click at [450, 450] on img at bounding box center [420, 574] width 339 height 509
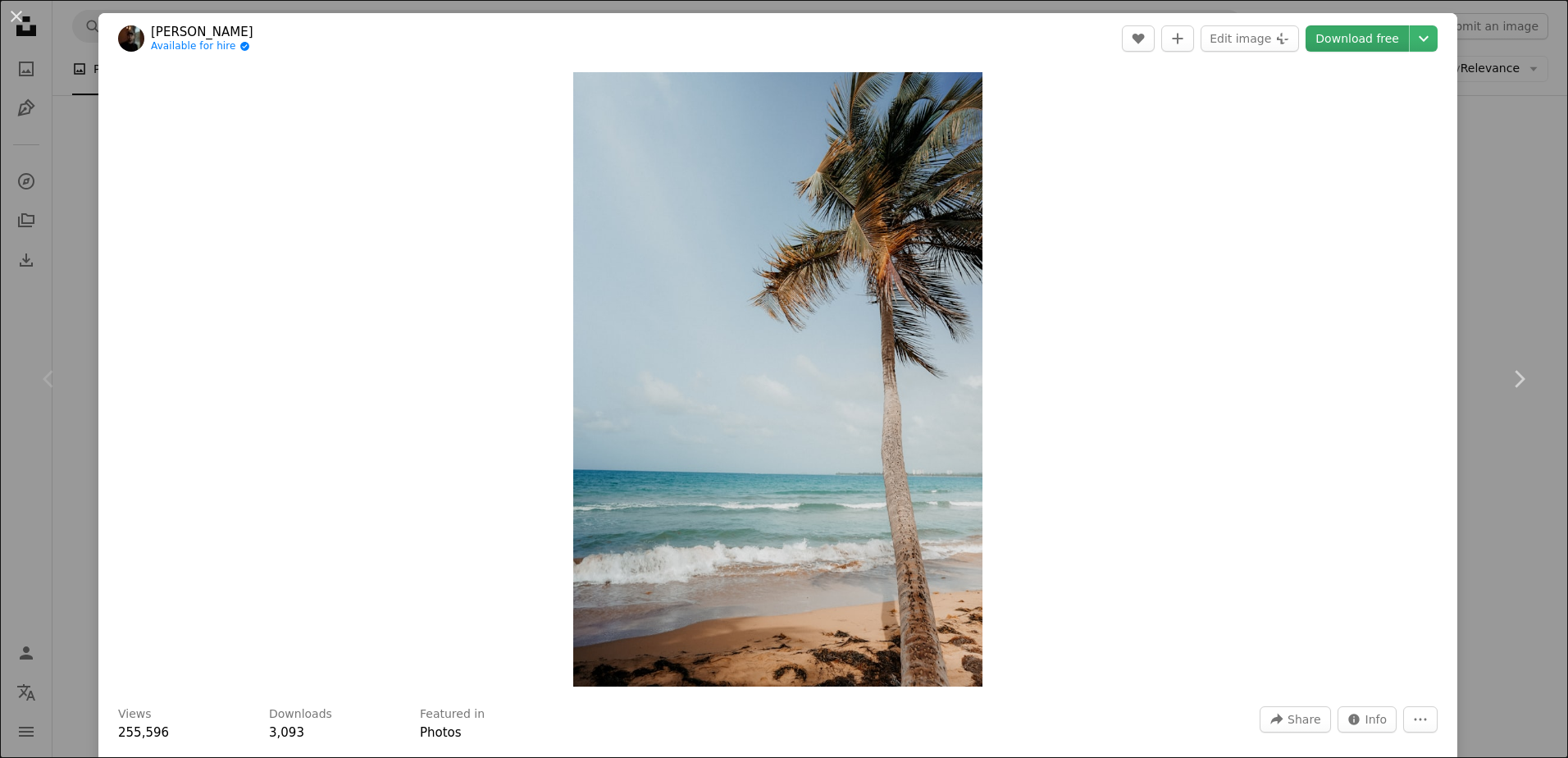
click at [1363, 38] on link "Download free" at bounding box center [1358, 39] width 104 height 26
